Goal: Obtain resource: Download file/media

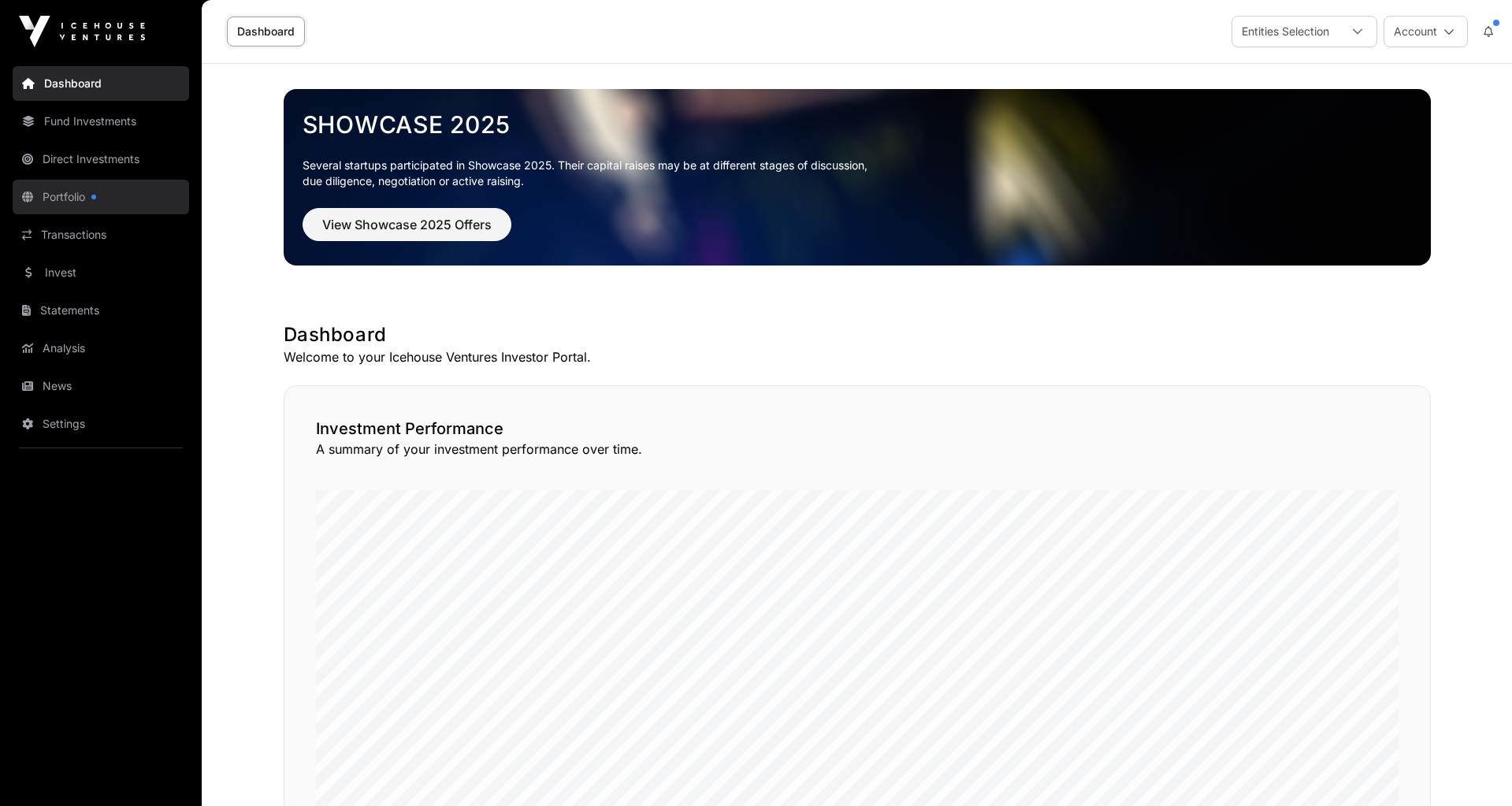
click at [75, 193] on link "Portfolio" at bounding box center [100, 196] width 176 height 35
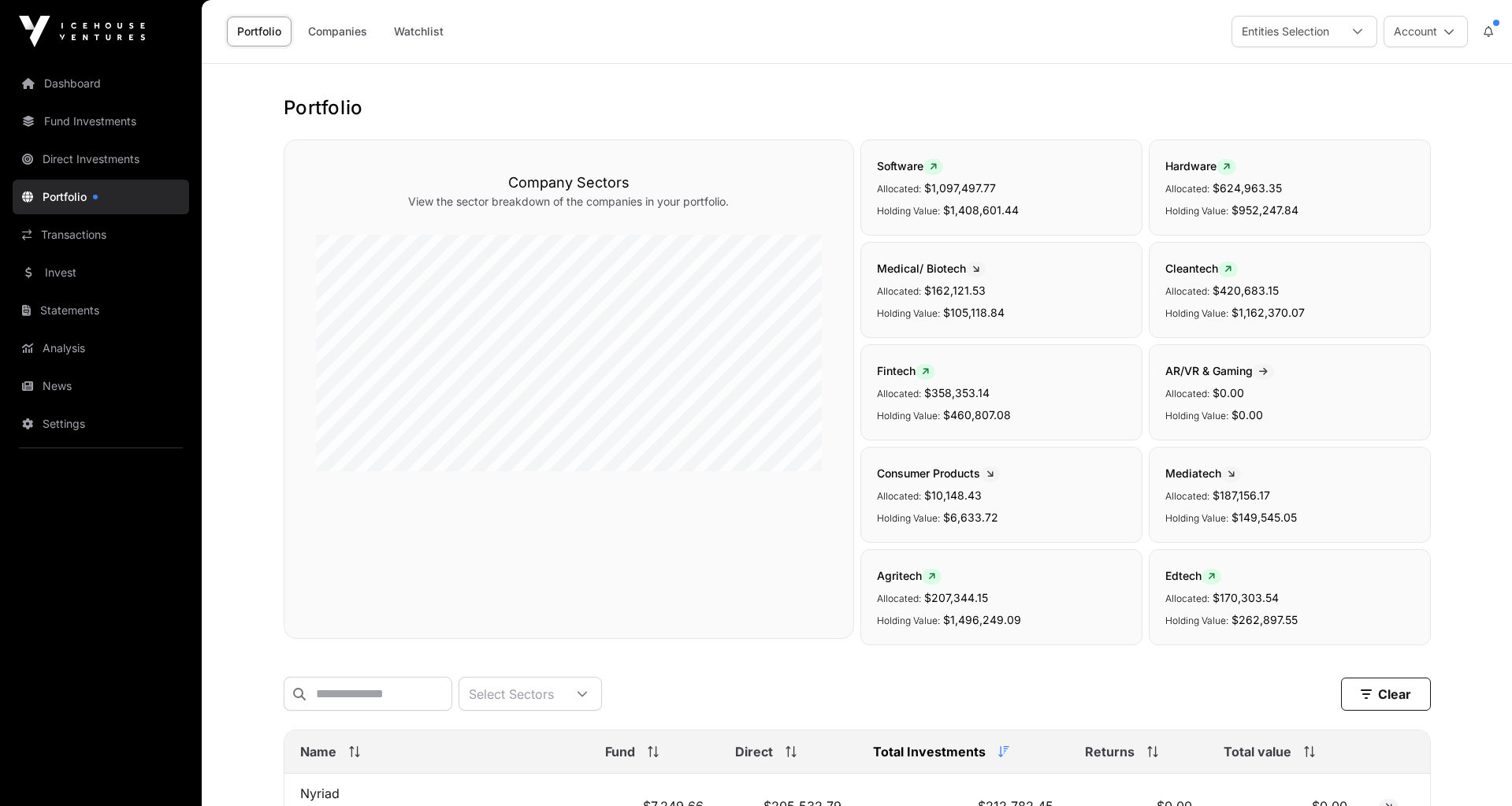
click at [310, 756] on span "Name" at bounding box center [318, 751] width 36 height 19
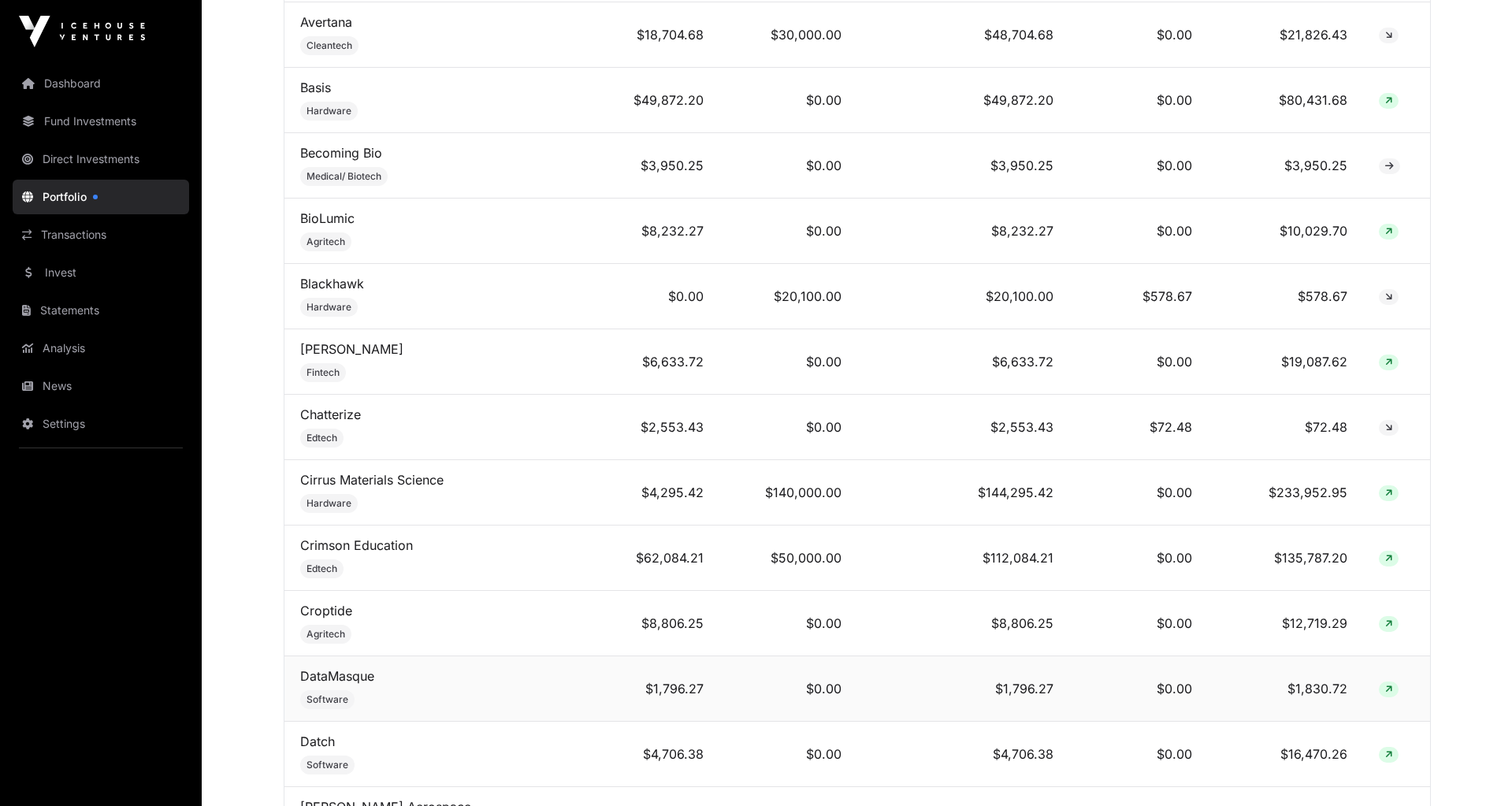
scroll to position [1684, 0]
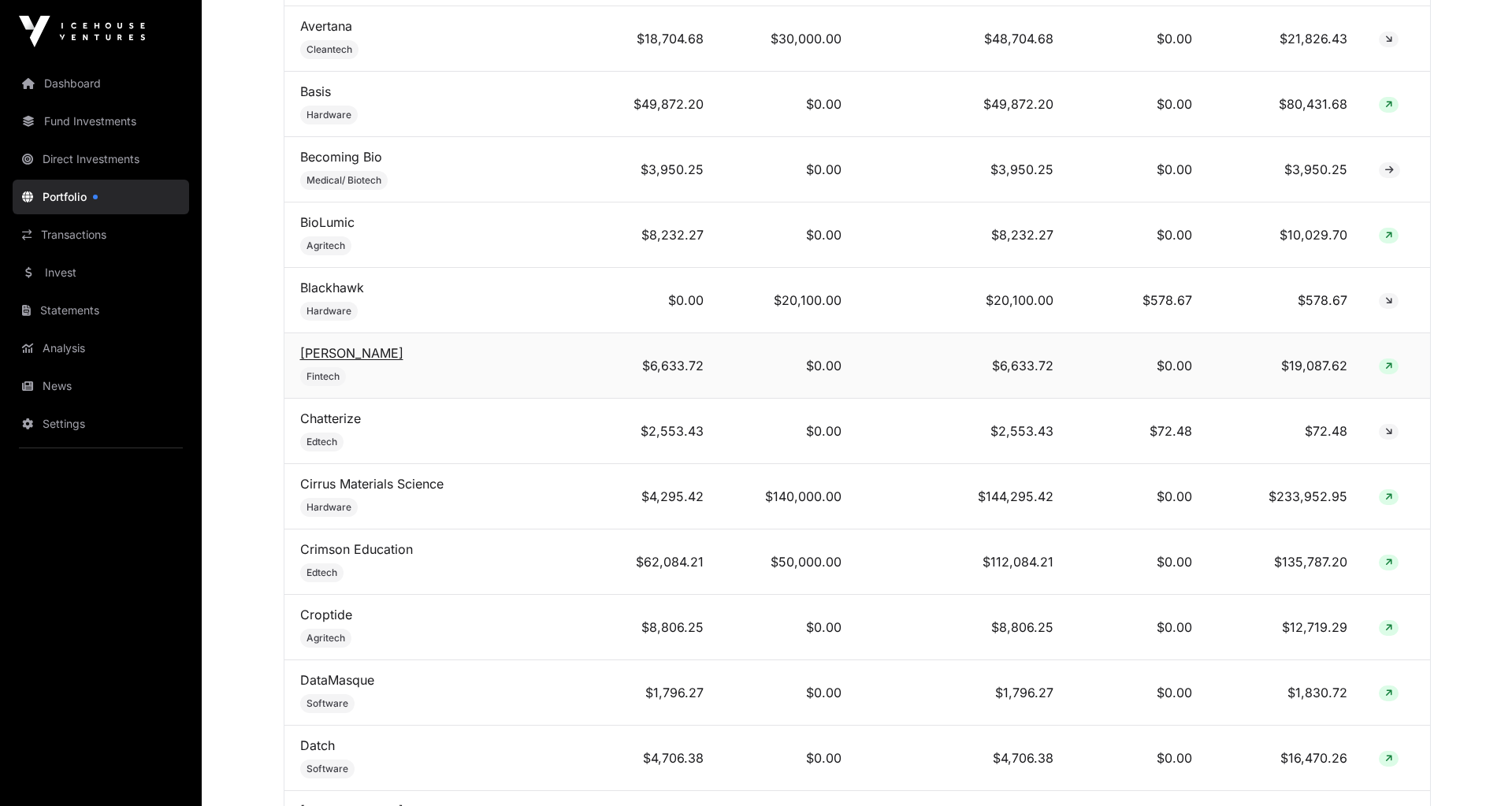
click at [335, 345] on link "[PERSON_NAME]" at bounding box center [351, 352] width 103 height 16
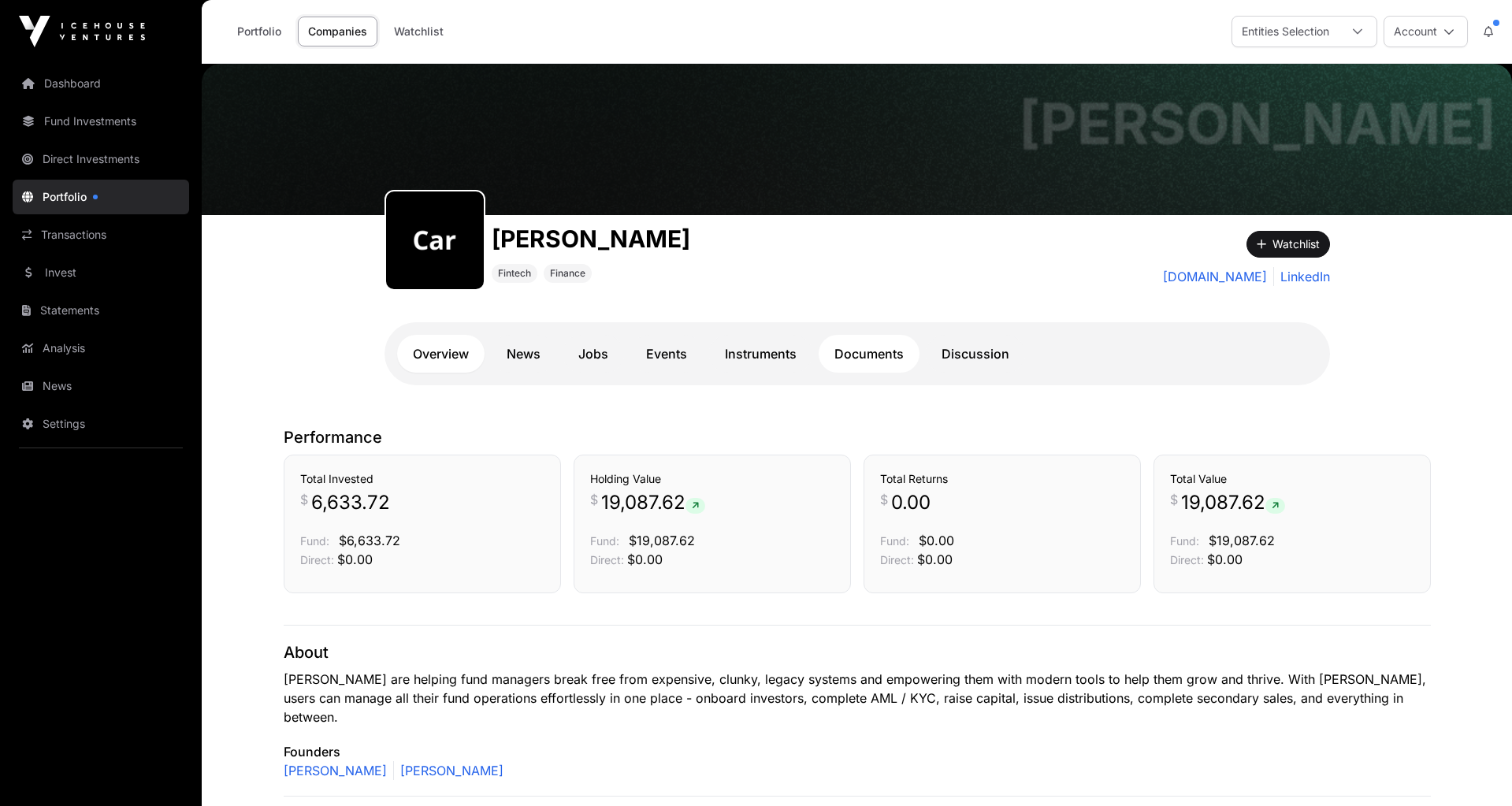
click at [887, 357] on link "Documents" at bounding box center [869, 353] width 101 height 38
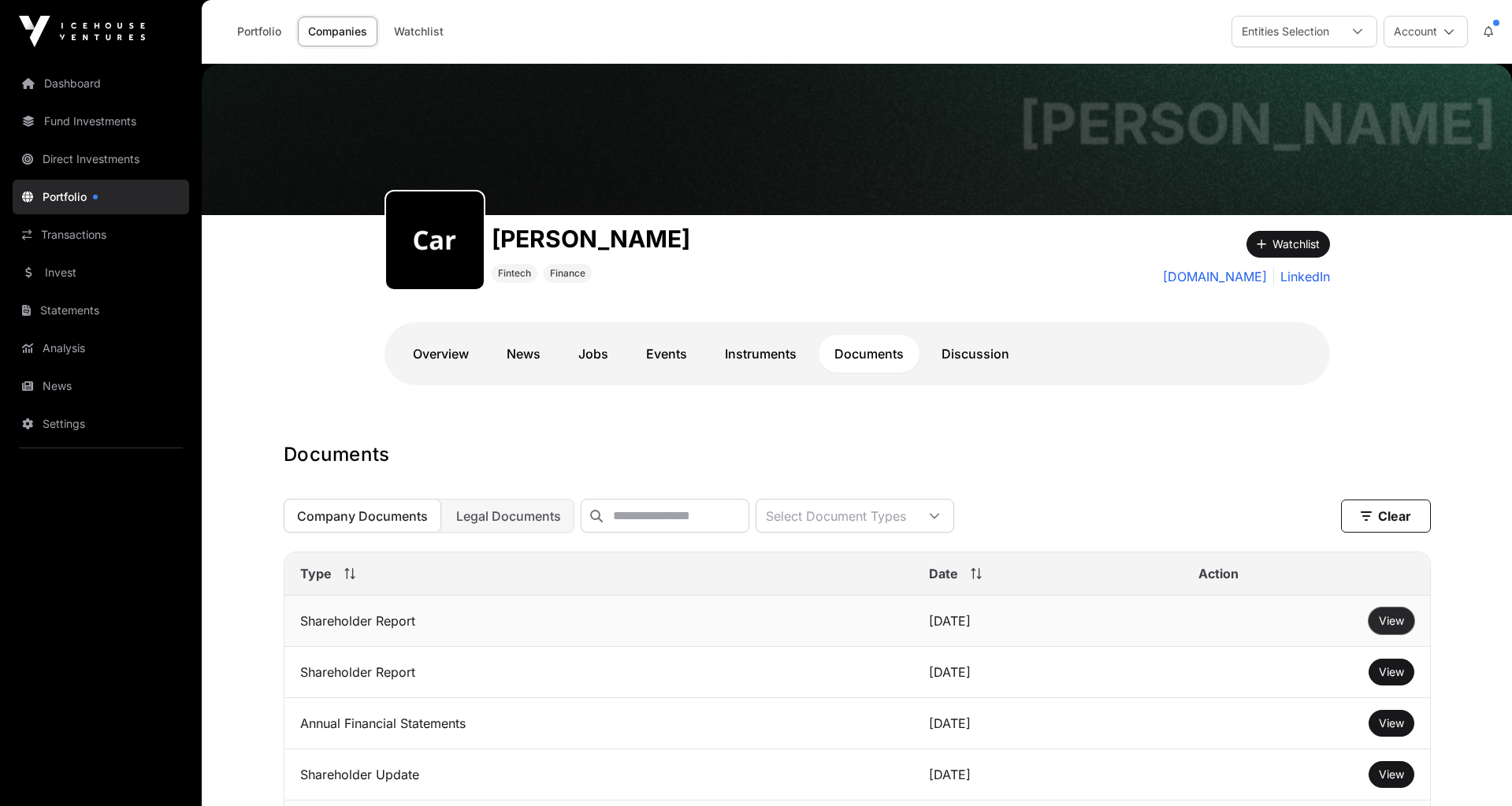
click at [1407, 620] on button "View" at bounding box center [1391, 621] width 46 height 27
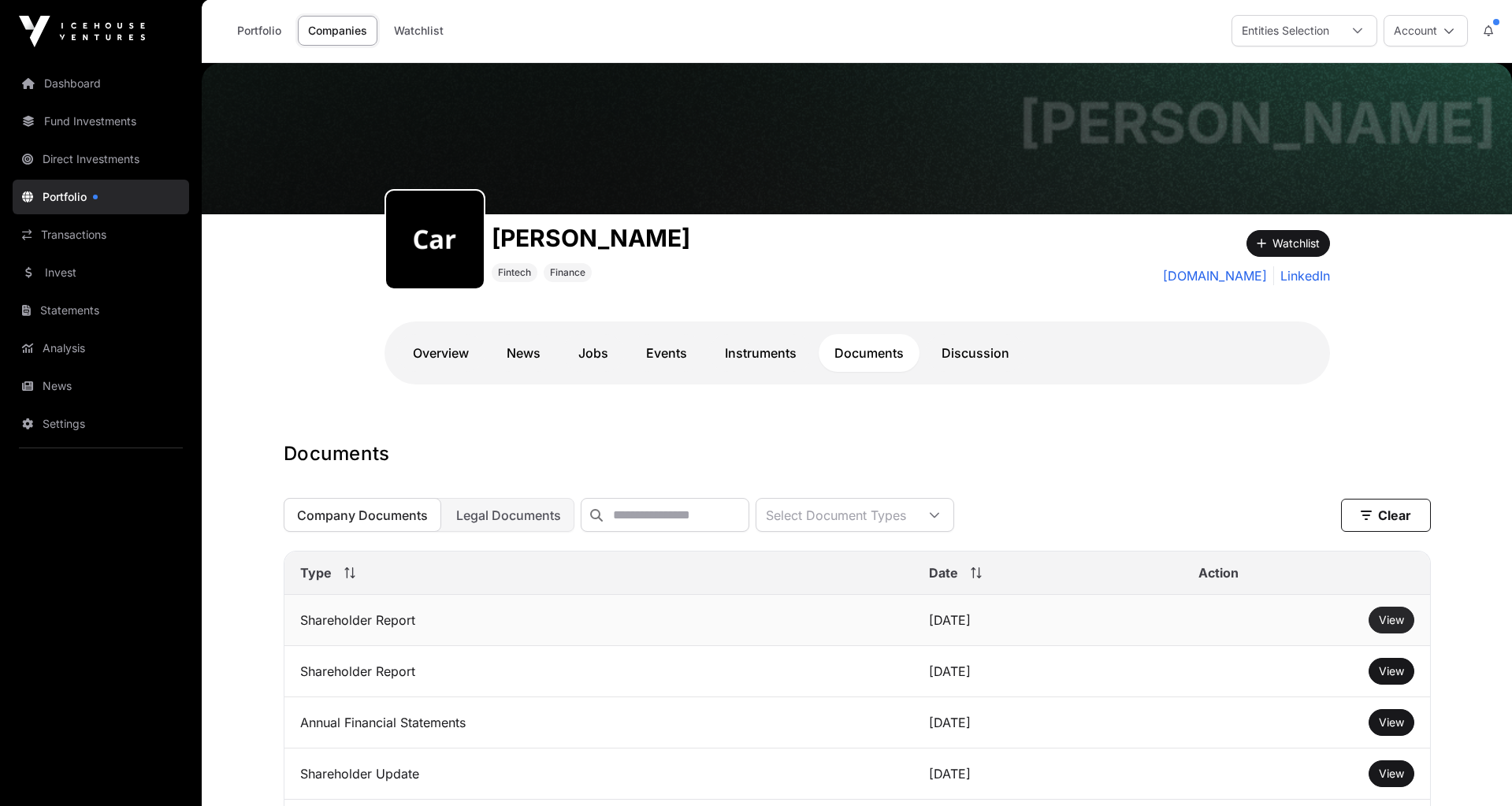
click at [1391, 618] on span "View" at bounding box center [1391, 620] width 25 height 13
click at [108, 88] on link "Dashboard" at bounding box center [100, 83] width 176 height 35
